Goal: Obtain resource: Download file/media

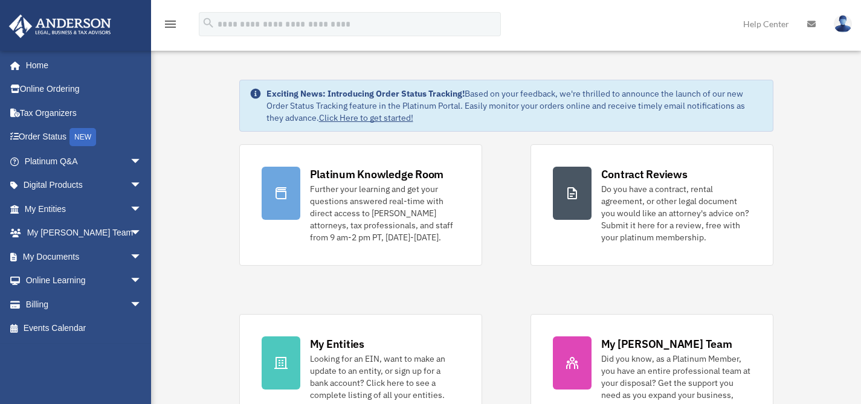
click at [845, 24] on img at bounding box center [843, 24] width 18 height 18
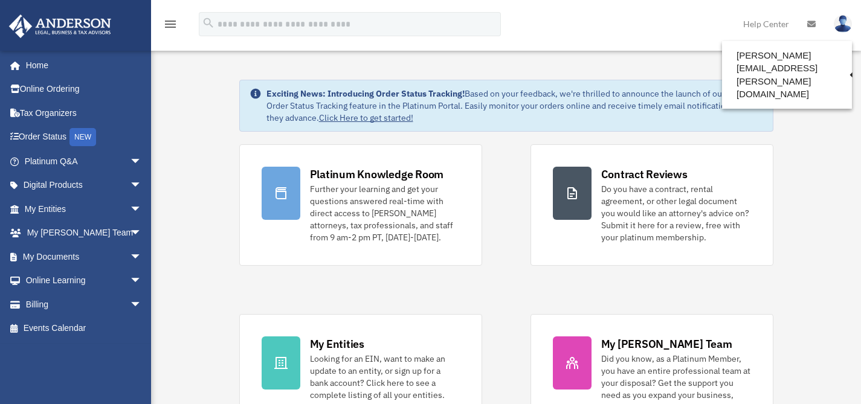
click at [845, 24] on img at bounding box center [843, 24] width 18 height 18
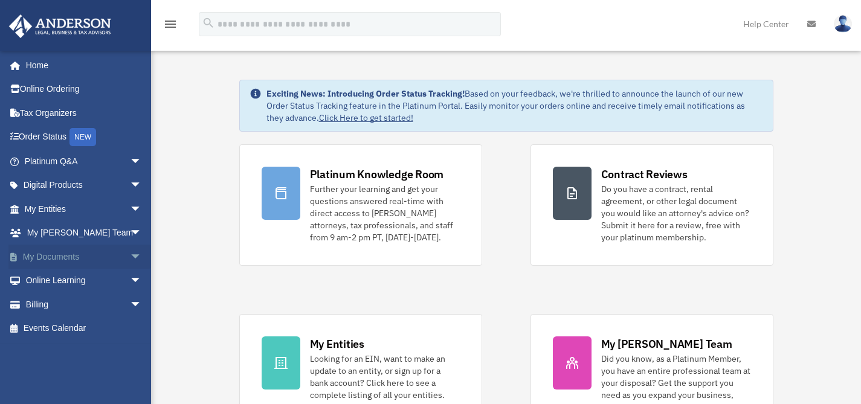
click at [66, 255] on link "My Documents arrow_drop_down" at bounding box center [84, 257] width 152 height 24
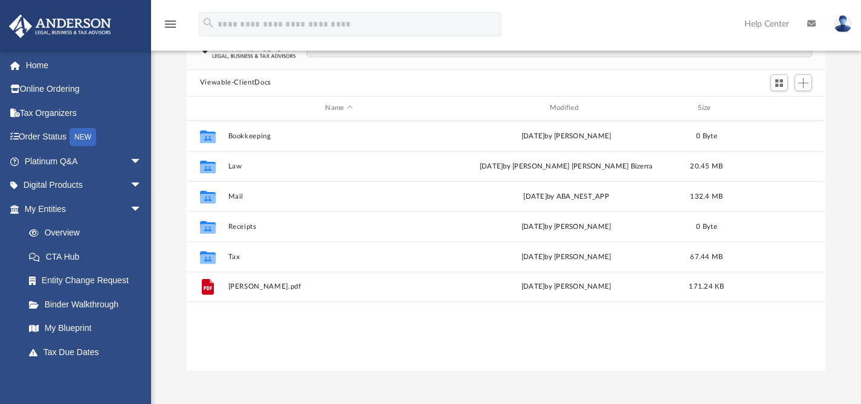
scroll to position [89, 0]
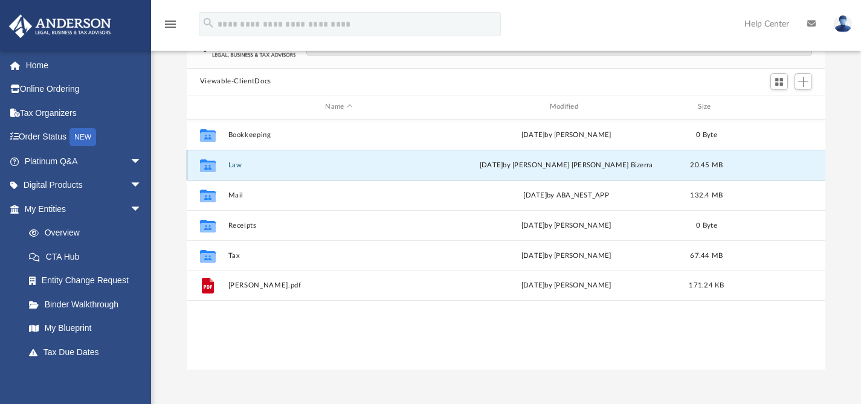
click at [233, 163] on button "Law" at bounding box center [339, 165] width 222 height 8
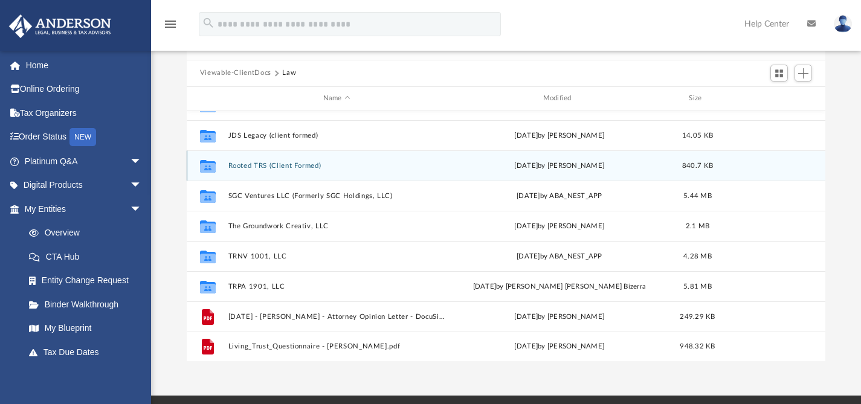
scroll to position [0, 0]
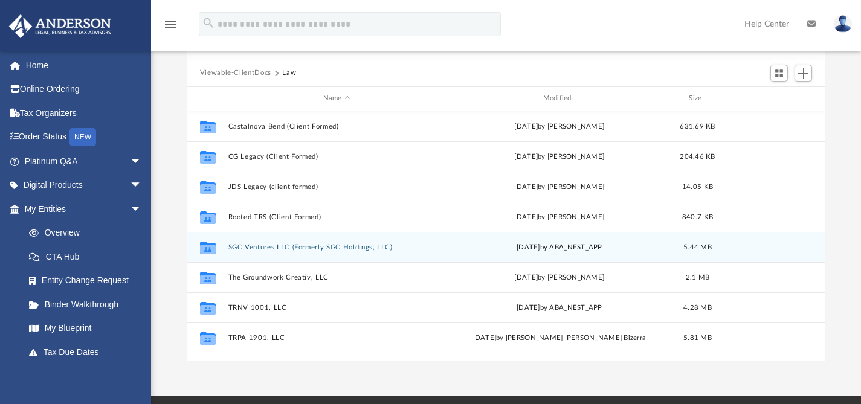
click at [256, 248] on button "SGC Ventures LLC (Formerly SGC Holdings, LLC)" at bounding box center [337, 247] width 218 height 8
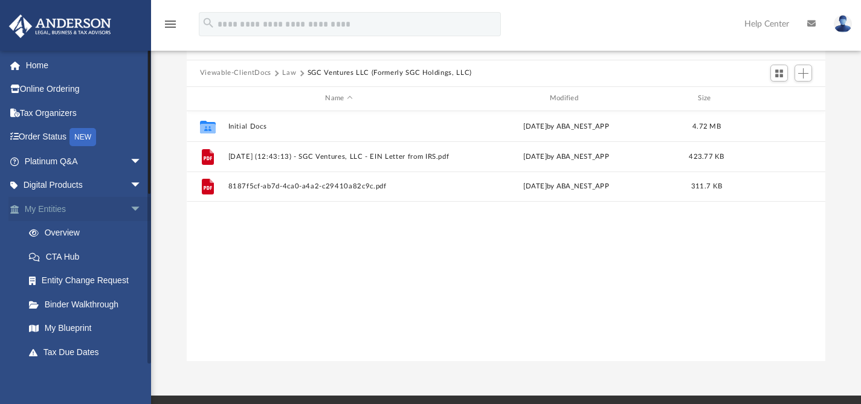
click at [130, 209] on span "arrow_drop_down" at bounding box center [142, 209] width 24 height 25
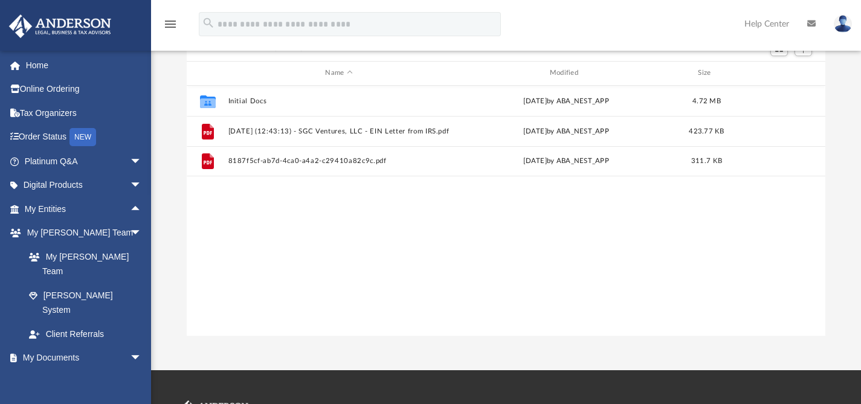
click at [843, 24] on img at bounding box center [843, 24] width 18 height 18
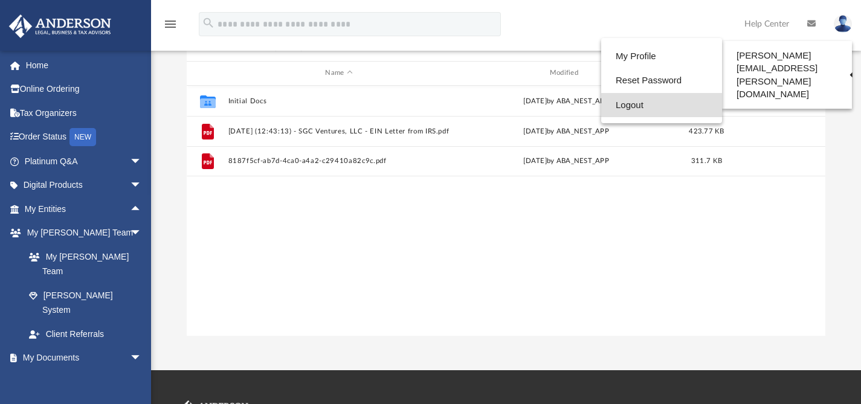
click at [659, 103] on link "Logout" at bounding box center [661, 105] width 121 height 25
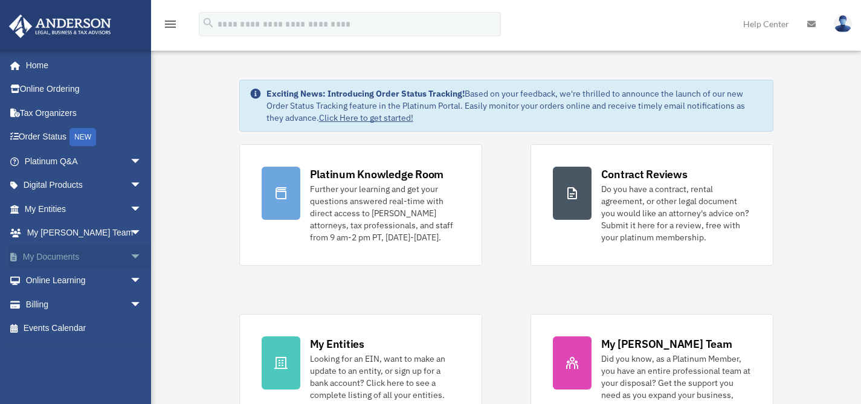
click at [131, 264] on span "arrow_drop_down" at bounding box center [142, 257] width 24 height 25
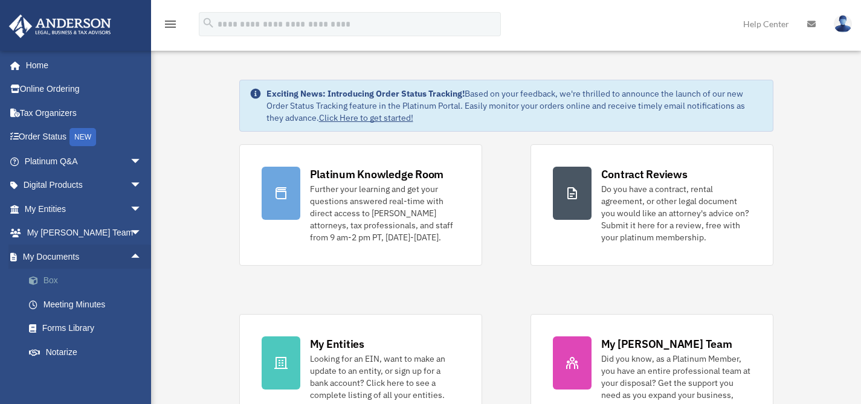
click at [56, 283] on link "Box" at bounding box center [88, 281] width 143 height 24
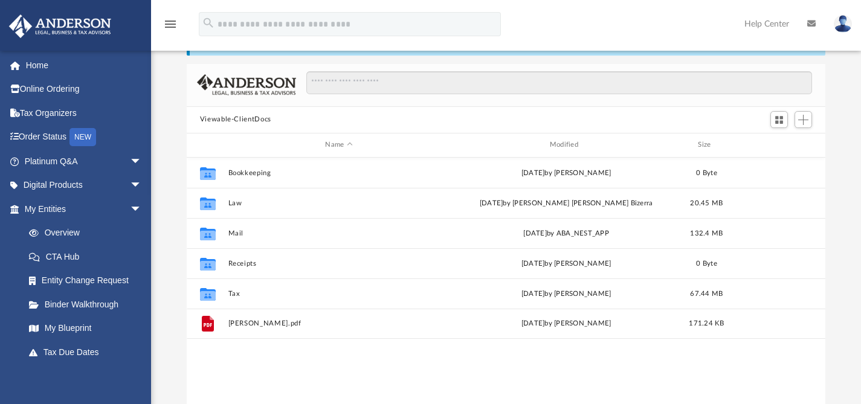
scroll to position [58, 0]
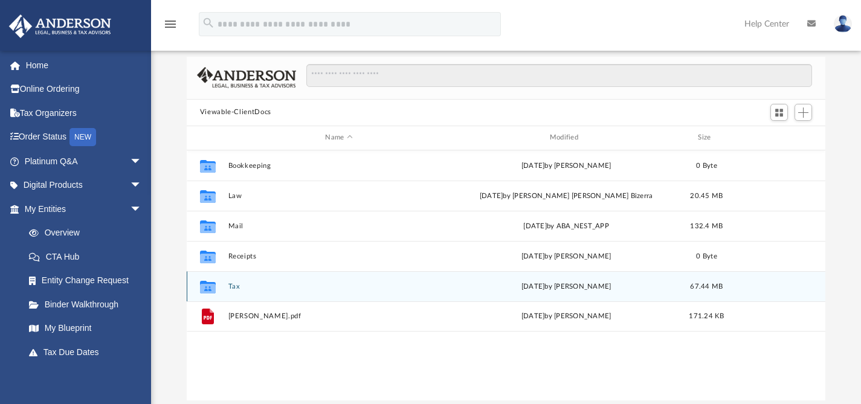
click at [233, 286] on button "Tax" at bounding box center [339, 286] width 222 height 8
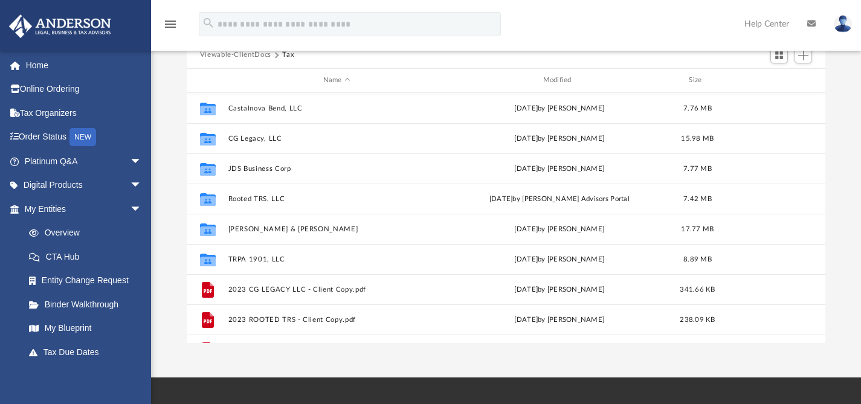
scroll to position [91, 0]
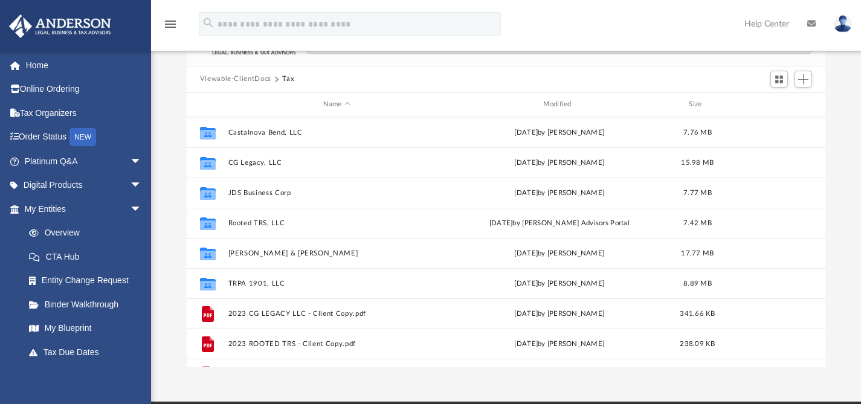
click at [247, 82] on button "Viewable-ClientDocs" at bounding box center [235, 79] width 71 height 11
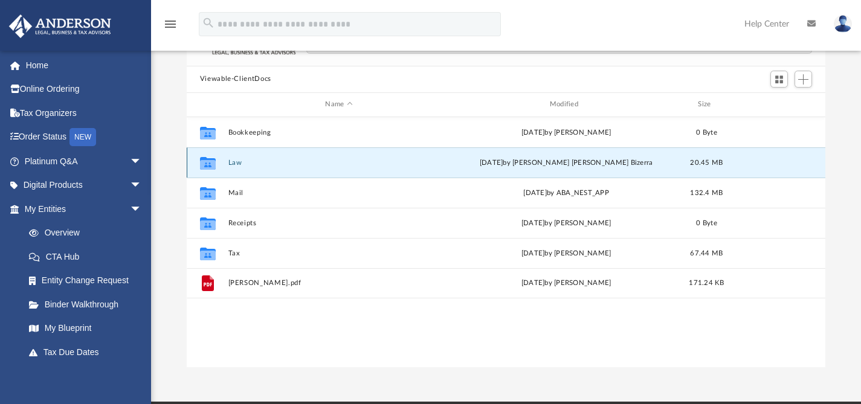
click at [236, 160] on button "Law" at bounding box center [339, 162] width 222 height 8
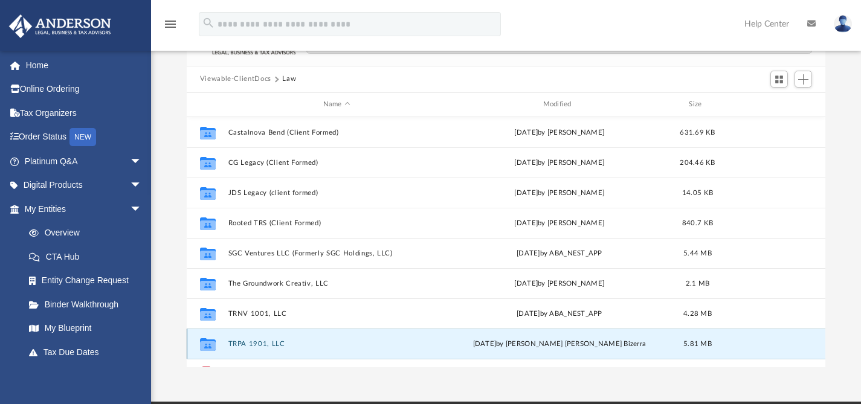
click at [250, 342] on button "TRPA 1901, LLC" at bounding box center [337, 344] width 218 height 8
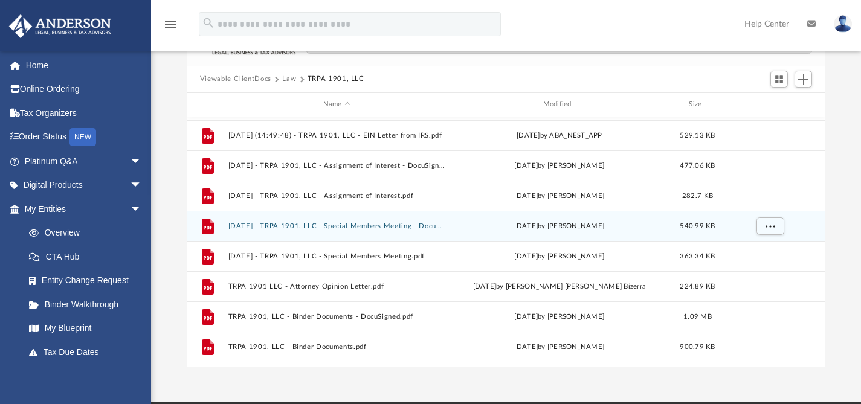
scroll to position [60, 0]
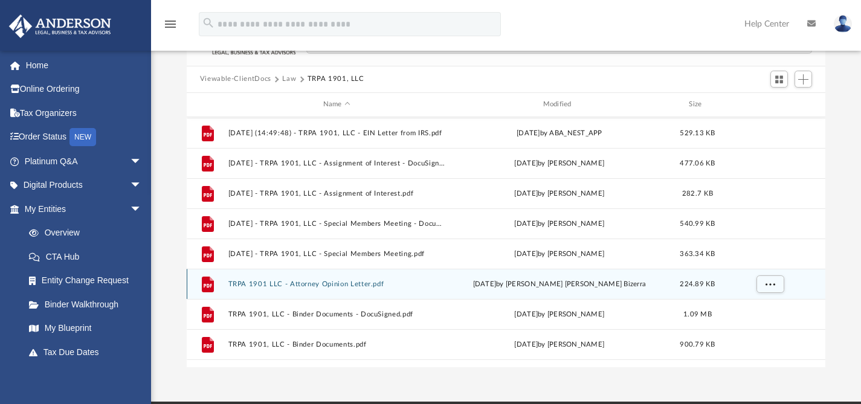
click at [315, 284] on button "TRPA 1901 LLC - Attorney Opinion Letter.pdf" at bounding box center [337, 284] width 218 height 8
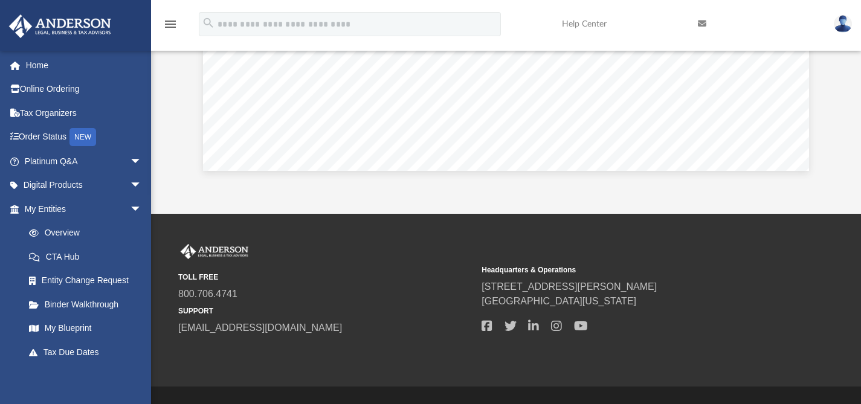
scroll to position [305, 0]
